Goal: Transaction & Acquisition: Purchase product/service

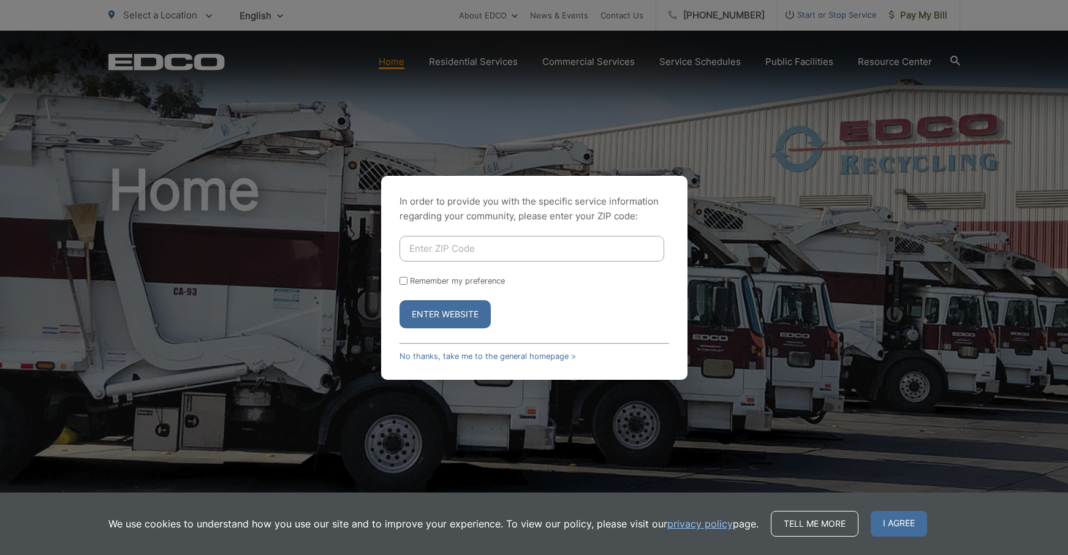
click at [549, 248] on input "Enter ZIP Code" at bounding box center [532, 249] width 265 height 26
type input "92024"
click at [435, 322] on button "Enter Website" at bounding box center [445, 314] width 91 height 28
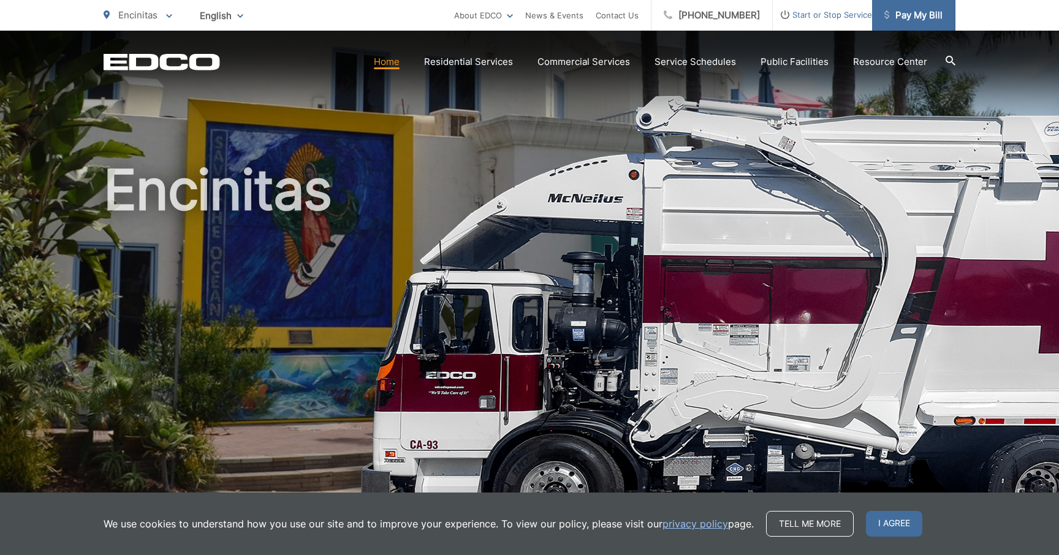
click at [925, 14] on span "Pay My Bill" at bounding box center [914, 15] width 58 height 15
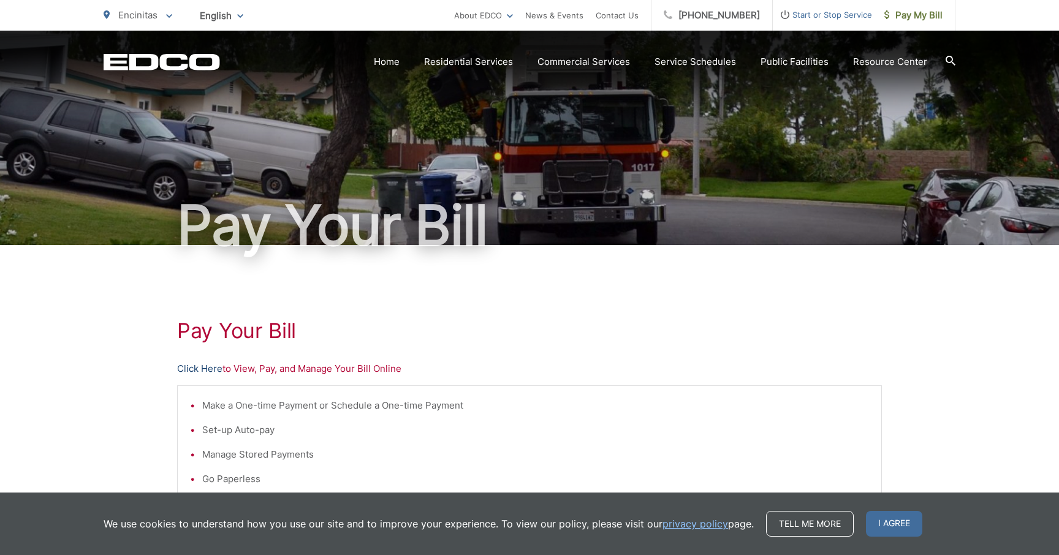
click at [209, 368] on link "Click Here" at bounding box center [199, 369] width 45 height 15
